Goal: Use online tool/utility

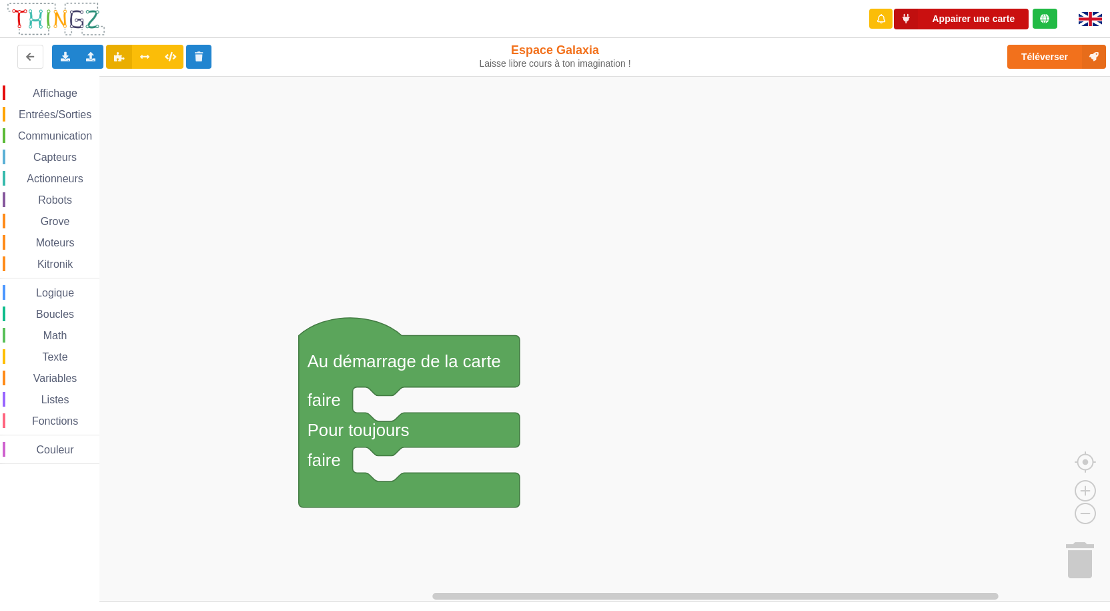
click at [968, 24] on button "Appairer une carte" at bounding box center [961, 19] width 135 height 21
click at [967, 20] on button "Appairer une carte" at bounding box center [961, 19] width 135 height 21
click at [57, 94] on span "Affichage" at bounding box center [55, 92] width 48 height 11
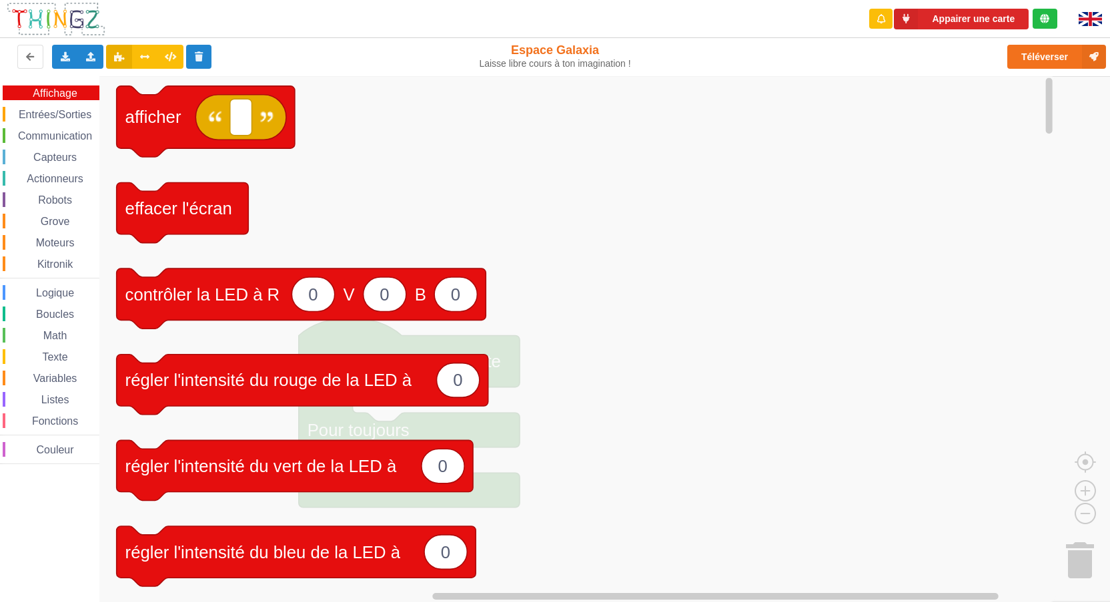
click at [597, 191] on icon "Espace de travail de Blocky" at bounding box center [577, 338] width 957 height 525
click at [51, 155] on span "Capteurs" at bounding box center [54, 156] width 47 height 11
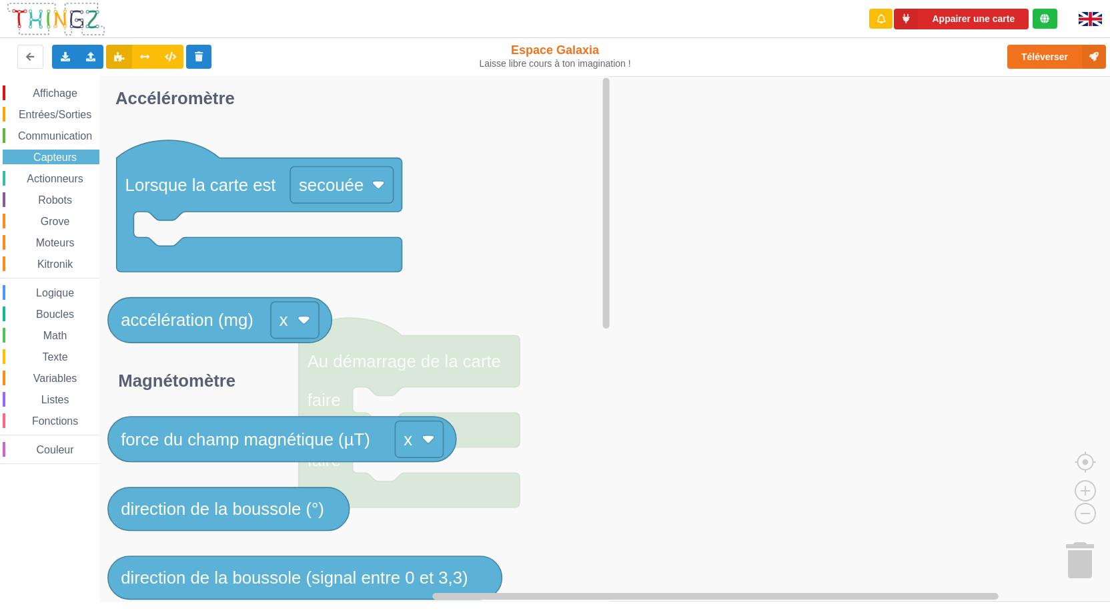
click at [55, 179] on span "Actionneurs" at bounding box center [55, 178] width 61 height 11
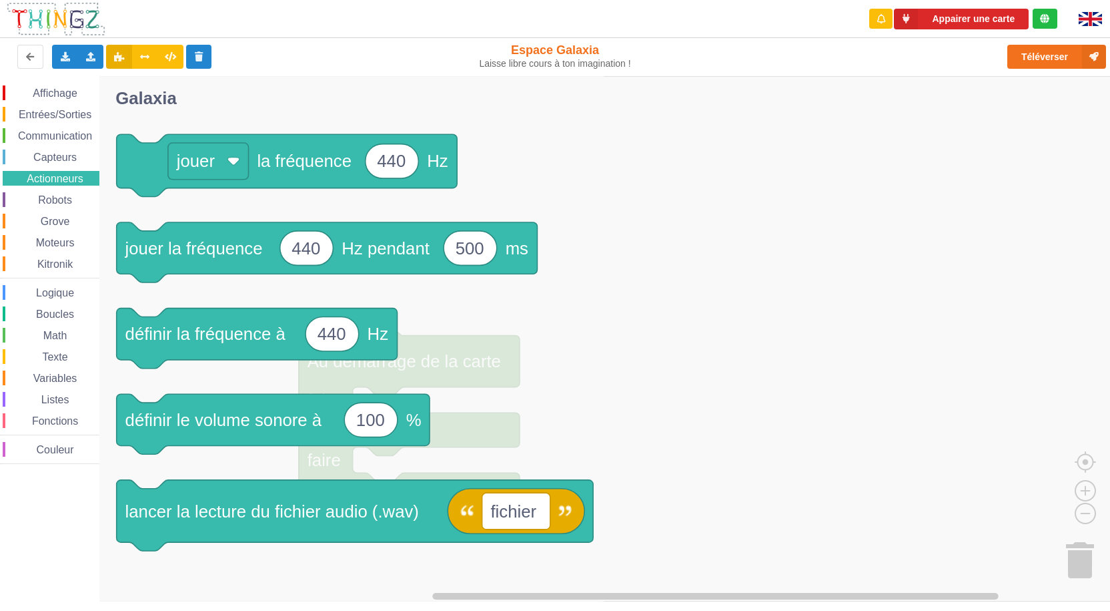
click at [51, 198] on span "Robots" at bounding box center [55, 199] width 38 height 11
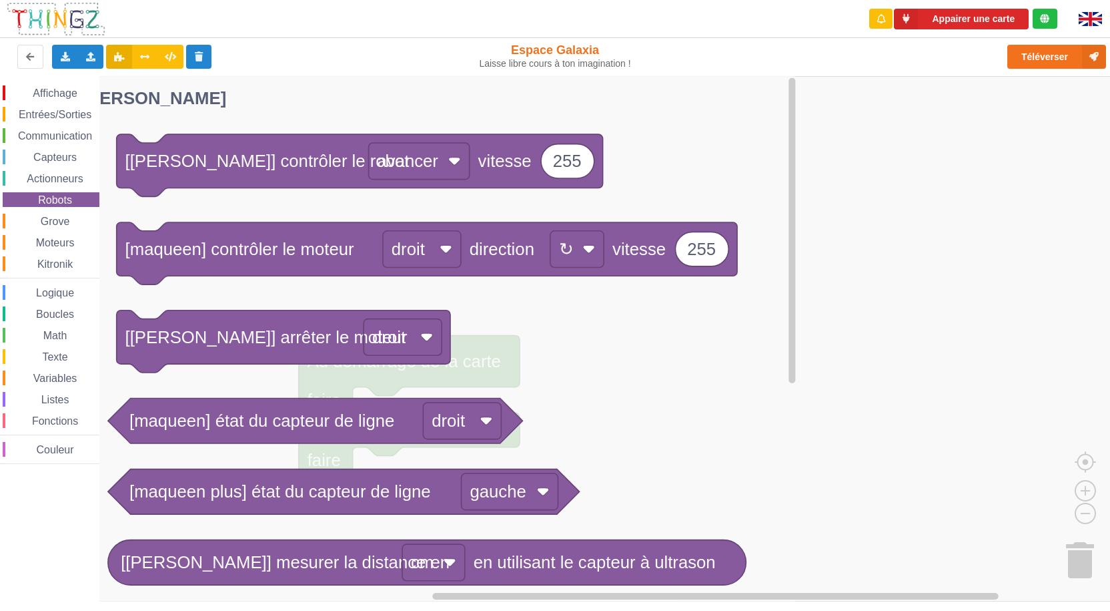
click at [52, 236] on div "Moteurs" at bounding box center [51, 242] width 97 height 15
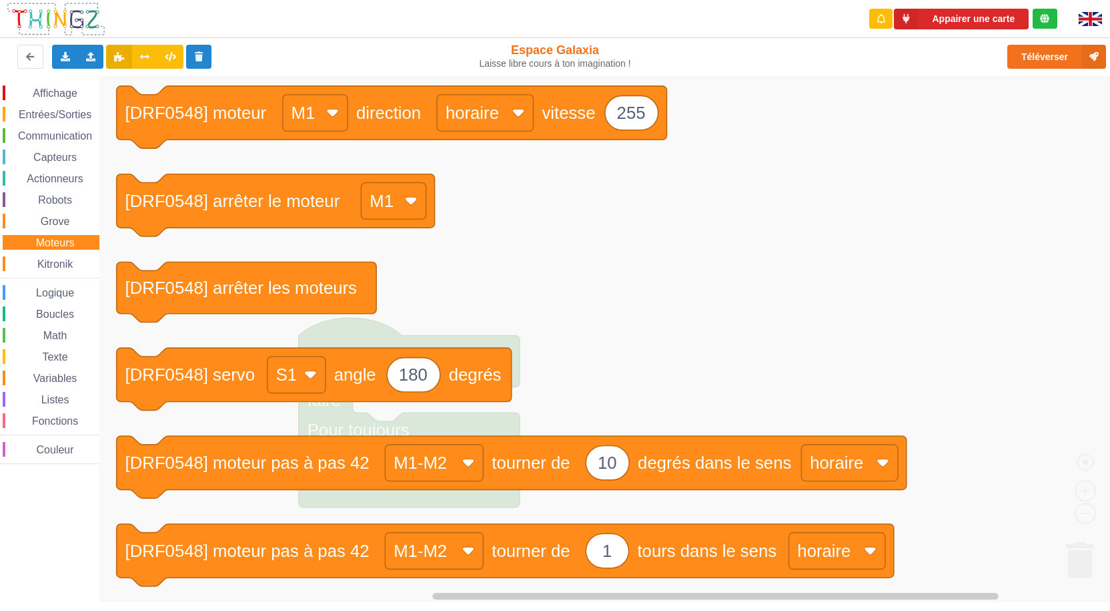
click at [47, 260] on span "Kitronik" at bounding box center [54, 263] width 39 height 11
